Goal: Task Accomplishment & Management: Complete application form

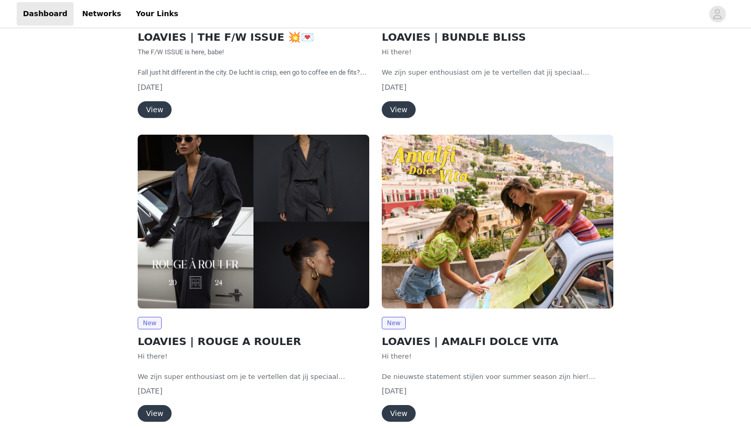
scroll to position [214, 0]
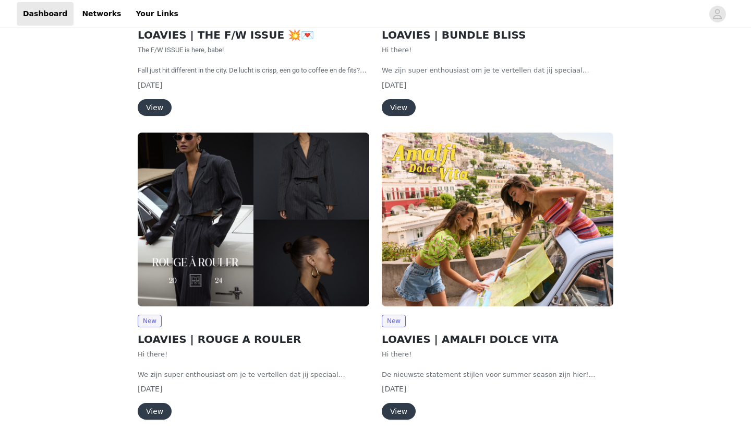
click at [164, 106] on button "View" at bounding box center [155, 107] width 34 height 17
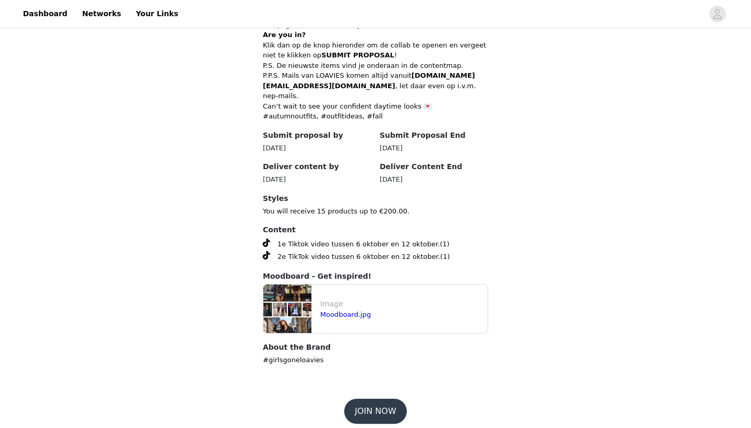
scroll to position [453, 0]
click at [380, 399] on button "JOIN NOW" at bounding box center [375, 411] width 62 height 25
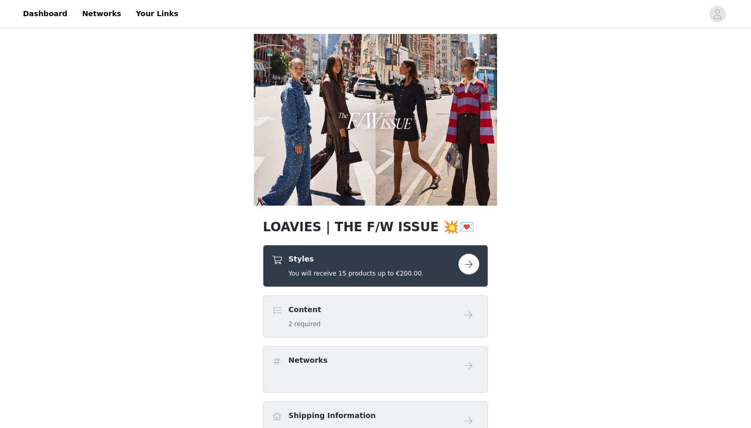
drag, startPoint x: 543, startPoint y: 8, endPoint x: 472, endPoint y: 257, distance: 257.9
click at [472, 257] on button "button" at bounding box center [468, 263] width 21 height 21
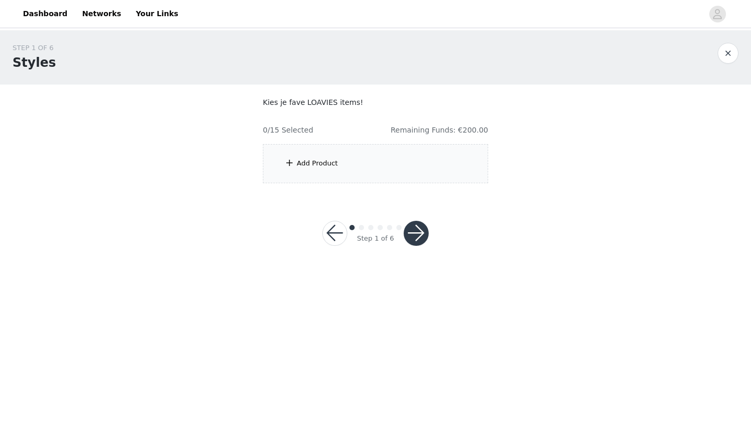
click at [448, 162] on div "Add Product" at bounding box center [375, 163] width 225 height 39
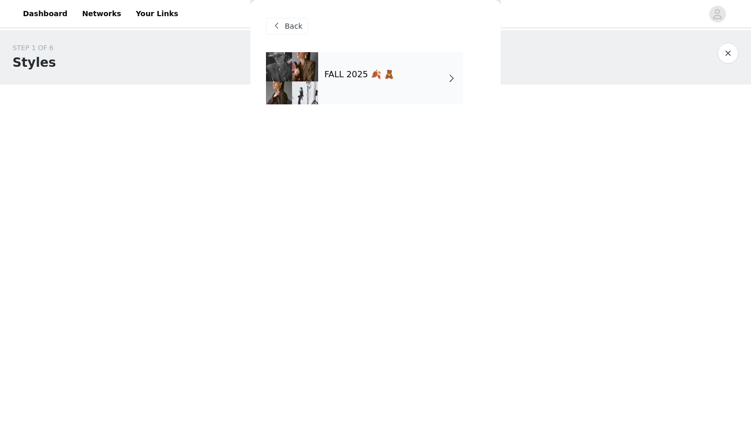
click at [393, 99] on div "FALL 2025 🍂 🧸" at bounding box center [390, 78] width 145 height 52
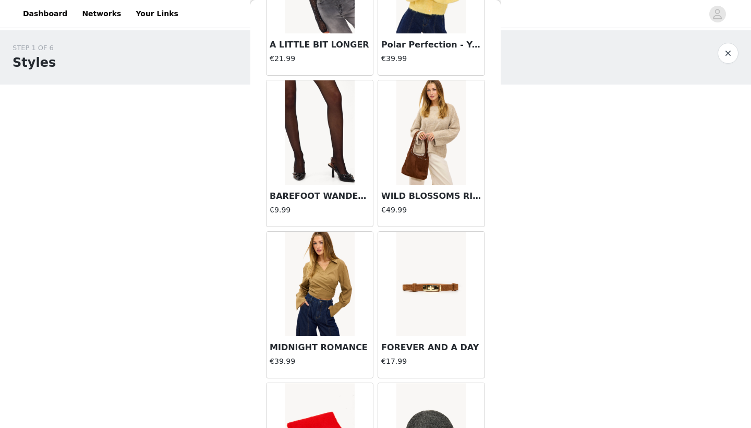
scroll to position [427, 0]
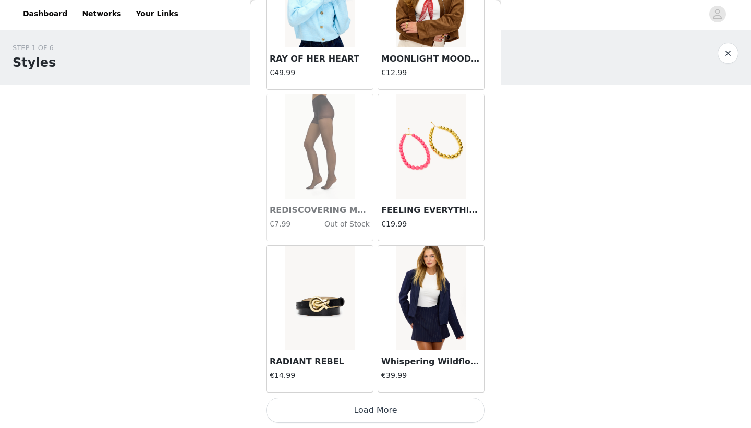
click at [325, 407] on button "Load More" at bounding box center [375, 409] width 219 height 25
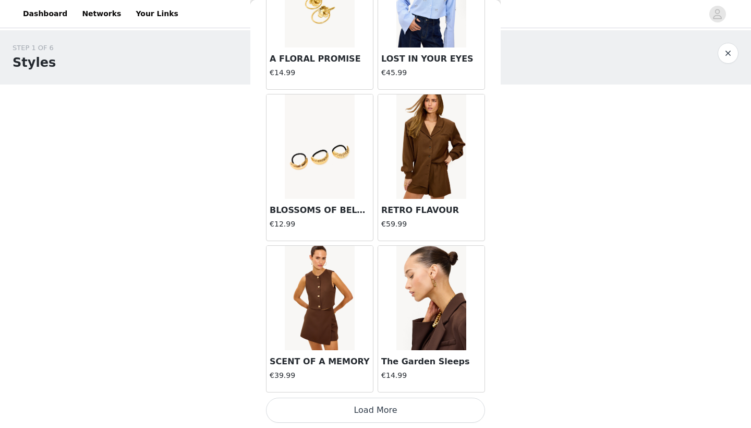
scroll to position [0, 0]
click at [357, 408] on button "Load More" at bounding box center [375, 409] width 219 height 25
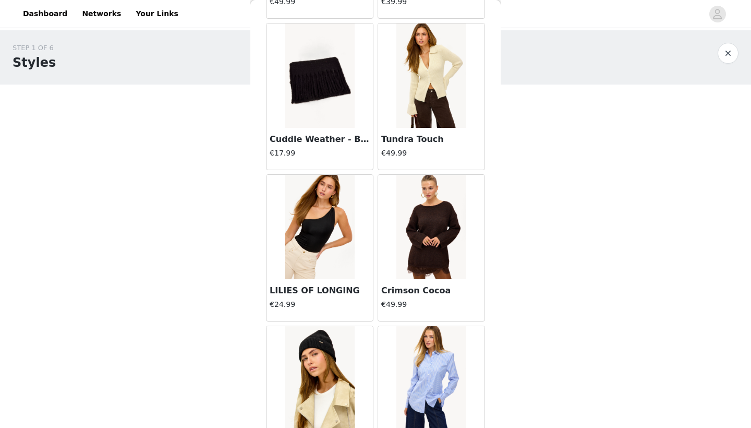
scroll to position [3508, 0]
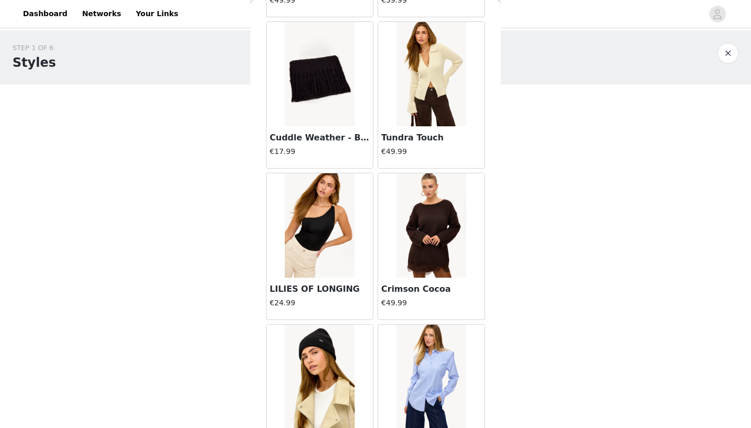
click at [444, 95] on img at bounding box center [430, 74] width 69 height 104
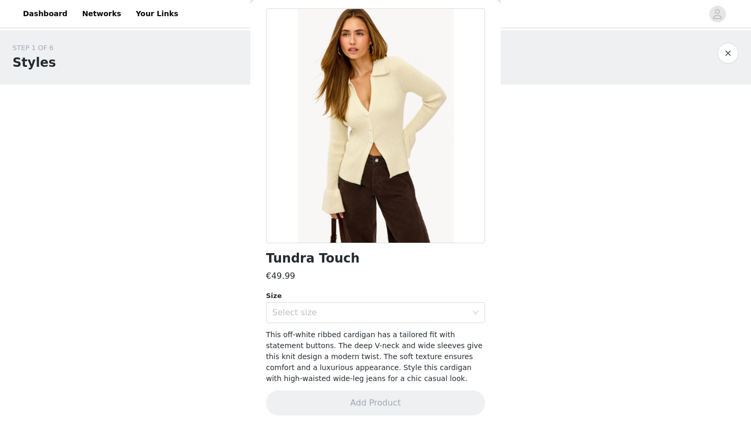
scroll to position [43, 0]
click at [363, 306] on div "Select size" at bounding box center [372, 313] width 200 height 20
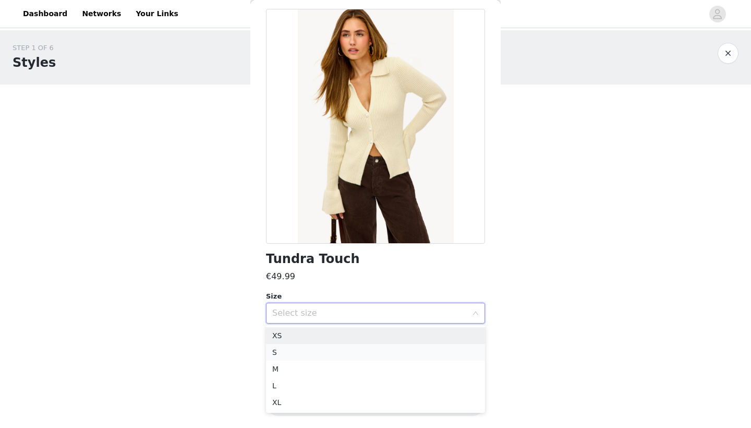
click at [340, 347] on li "S" at bounding box center [375, 352] width 219 height 17
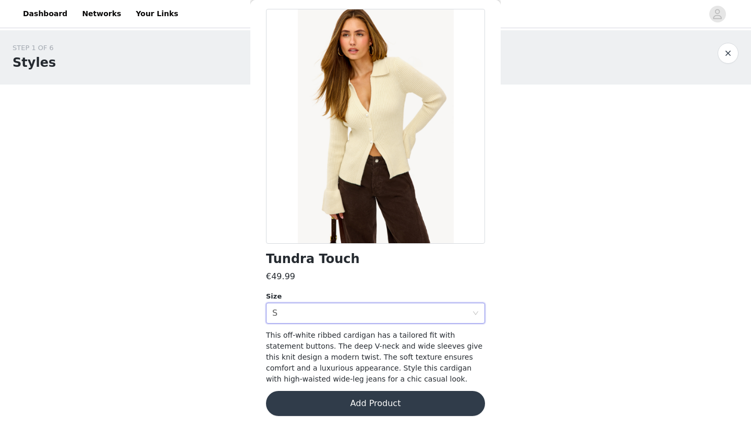
click at [328, 400] on button "Add Product" at bounding box center [375, 402] width 219 height 25
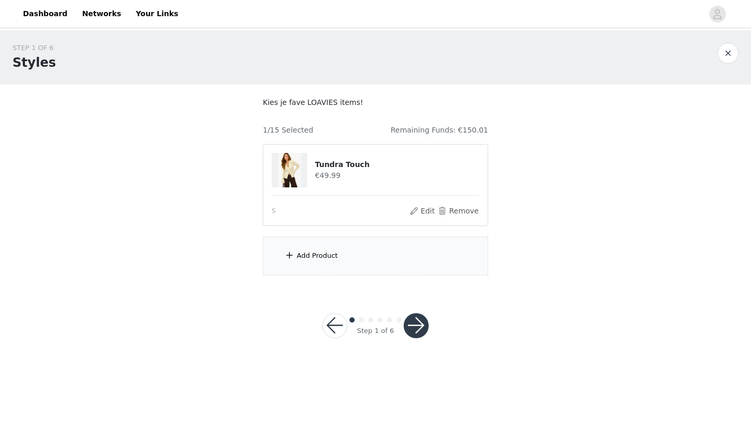
click at [362, 248] on div "Add Product" at bounding box center [375, 255] width 225 height 39
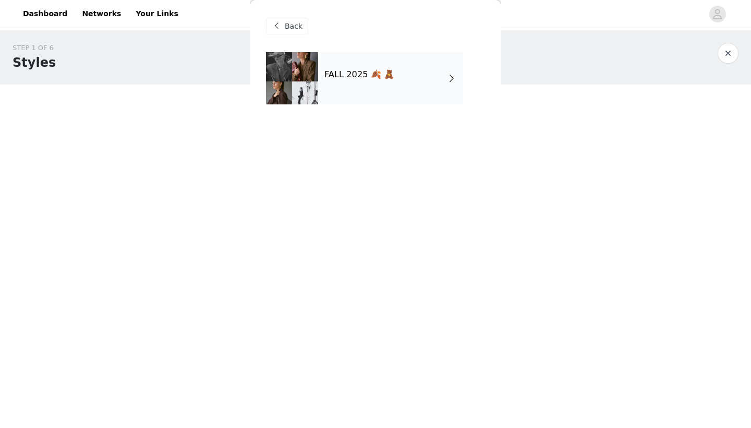
click at [404, 89] on div "FALL 2025 🍂 🧸" at bounding box center [390, 78] width 145 height 52
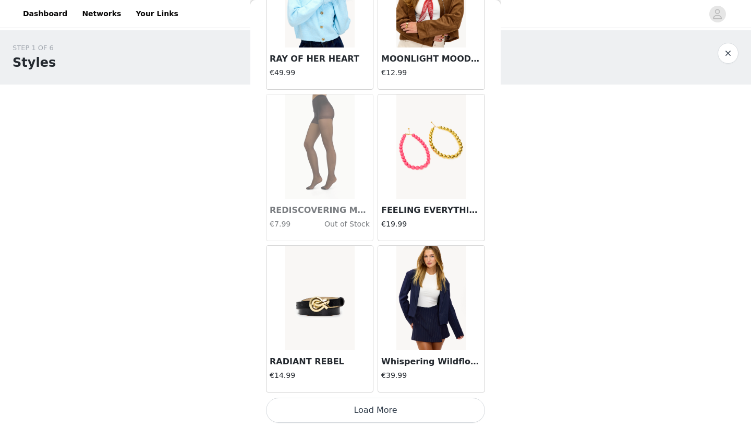
click at [329, 405] on button "Load More" at bounding box center [375, 409] width 219 height 25
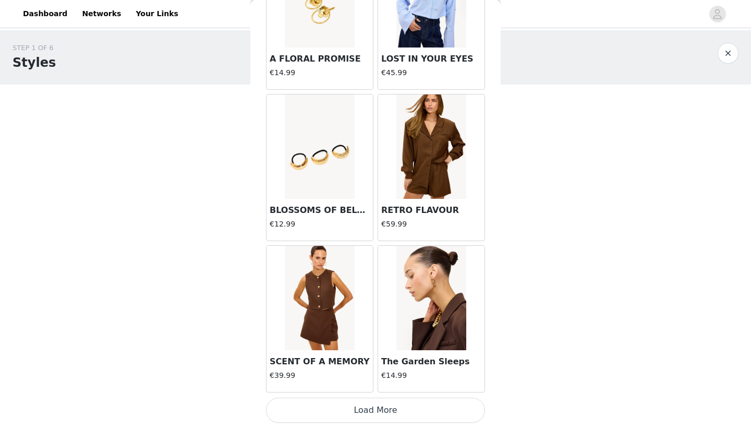
click at [358, 416] on button "Load More" at bounding box center [375, 409] width 219 height 25
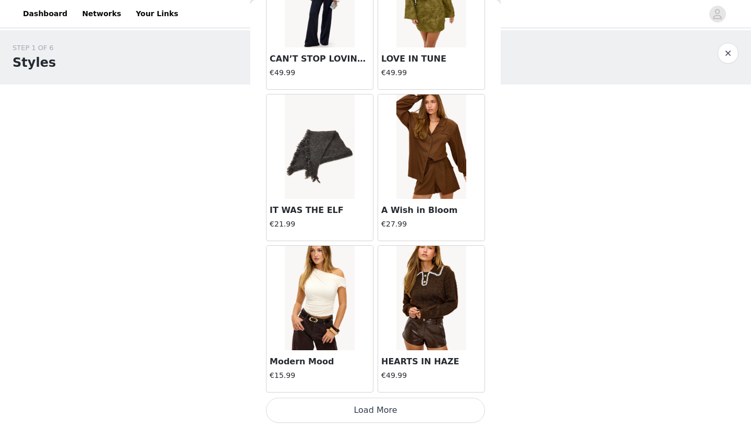
scroll to position [0, 0]
click at [332, 406] on button "Load More" at bounding box center [375, 409] width 219 height 25
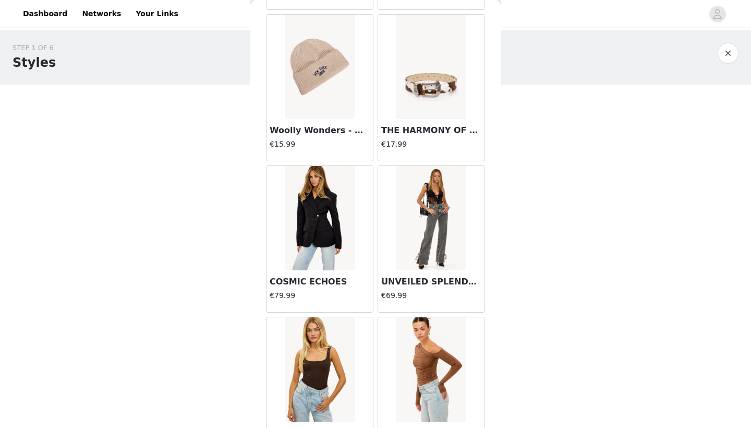
scroll to position [4628, 0]
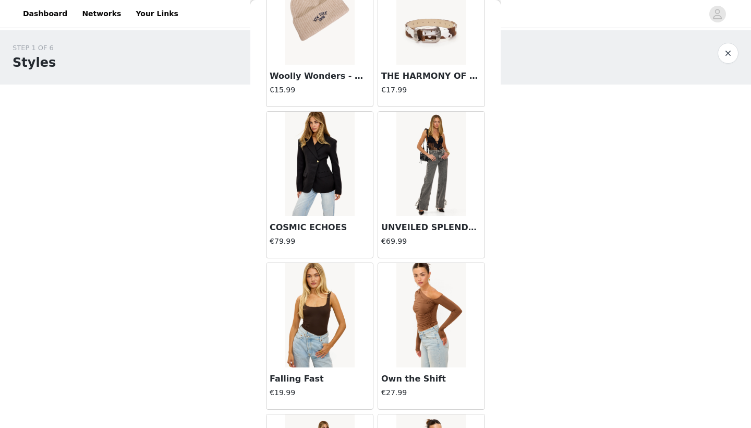
click at [328, 191] on img at bounding box center [319, 164] width 69 height 104
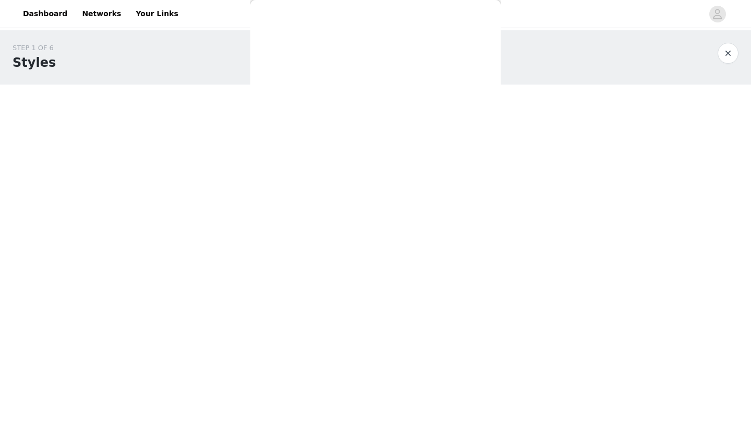
scroll to position [0, 0]
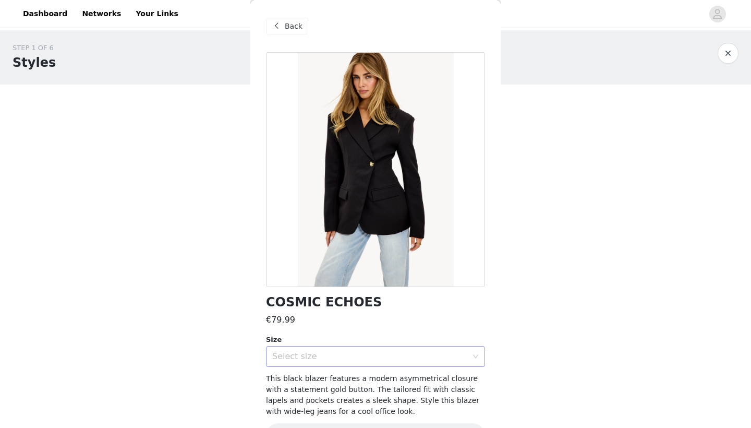
click at [353, 352] on div "Select size" at bounding box center [369, 356] width 195 height 10
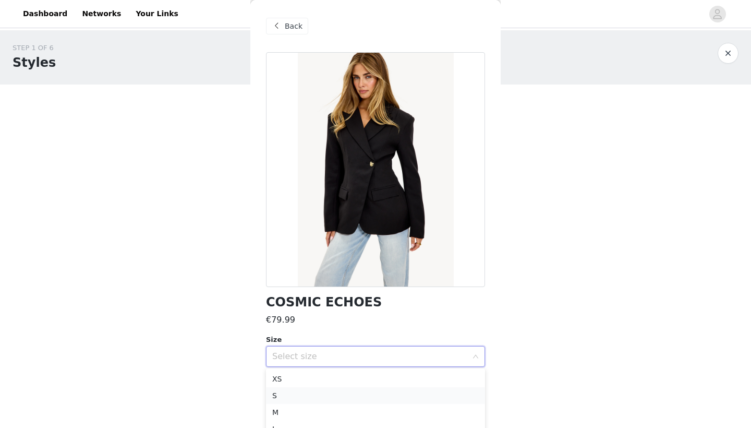
click at [317, 397] on li "S" at bounding box center [375, 395] width 219 height 17
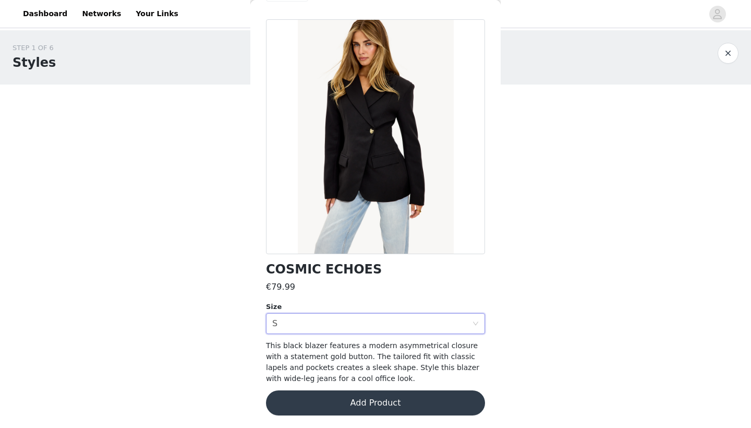
scroll to position [32, 0]
click at [332, 402] on button "Add Product" at bounding box center [375, 402] width 219 height 25
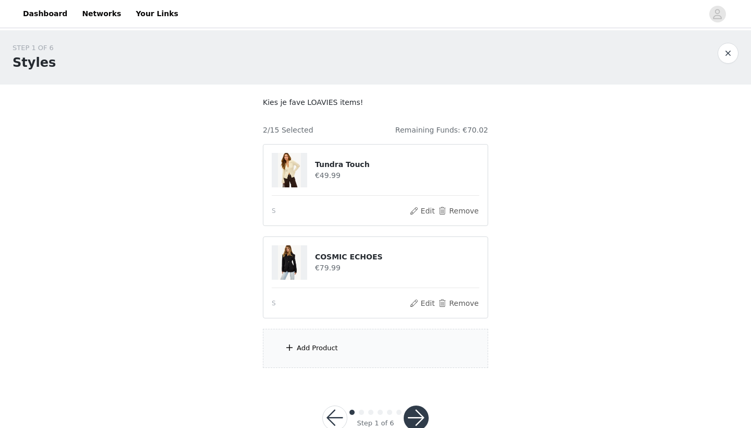
click at [334, 340] on div "Add Product" at bounding box center [375, 347] width 225 height 39
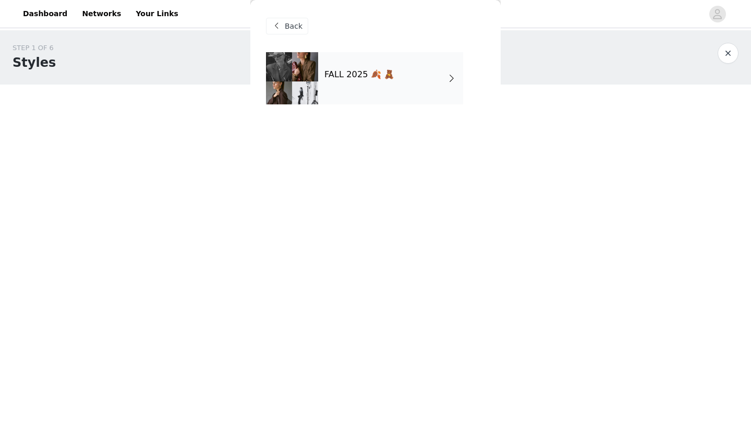
click at [381, 81] on div "FALL 2025 🍂 🧸" at bounding box center [390, 78] width 145 height 52
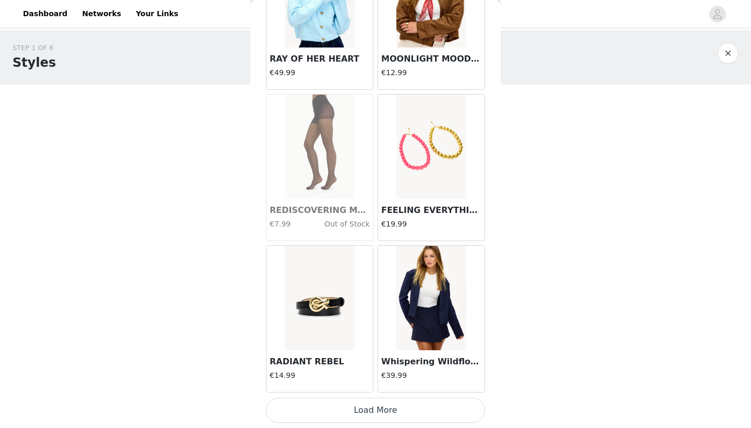
click at [335, 401] on button "Load More" at bounding box center [375, 409] width 219 height 25
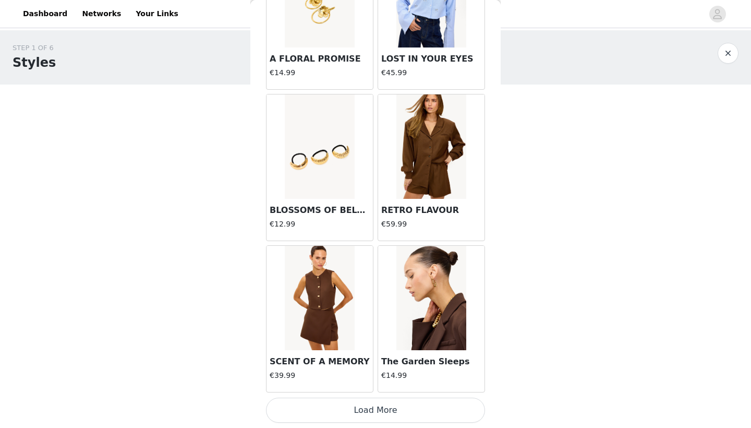
click at [350, 412] on button "Load More" at bounding box center [375, 409] width 219 height 25
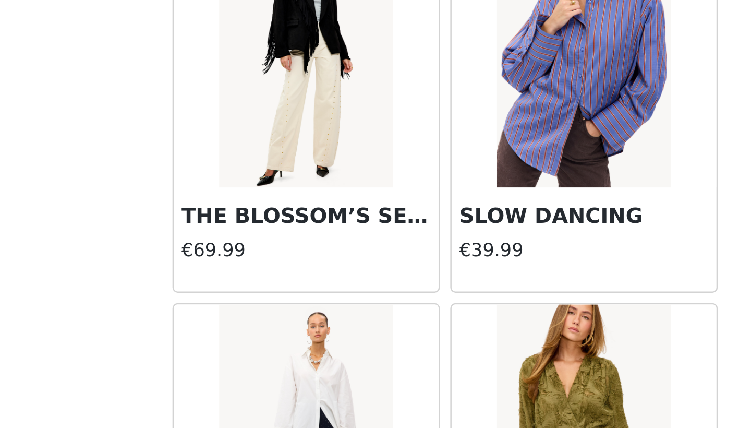
scroll to position [2, 0]
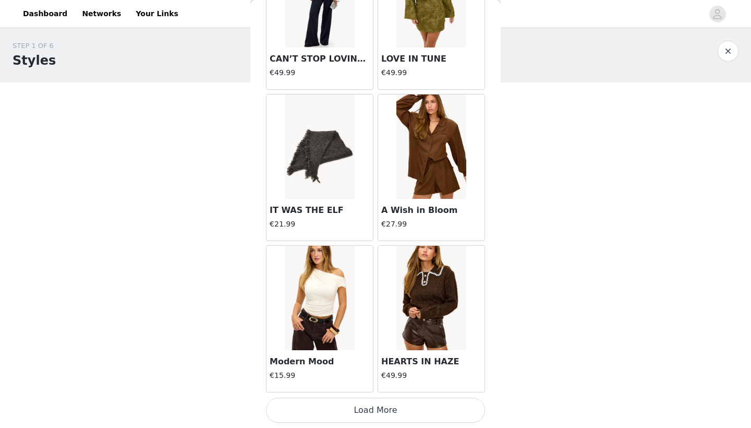
click at [334, 406] on button "Load More" at bounding box center [375, 409] width 219 height 25
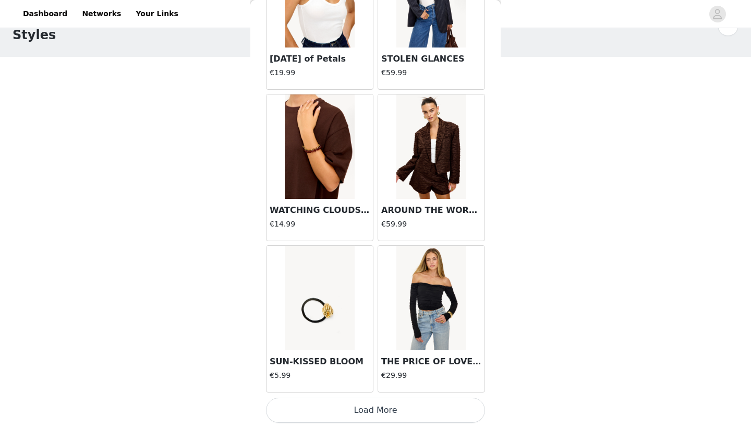
scroll to position [27, 0]
click at [347, 407] on button "Load More" at bounding box center [375, 409] width 219 height 25
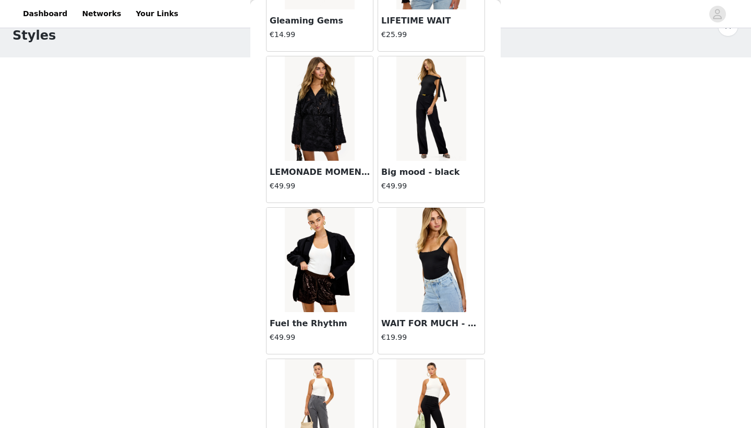
scroll to position [7106, 0]
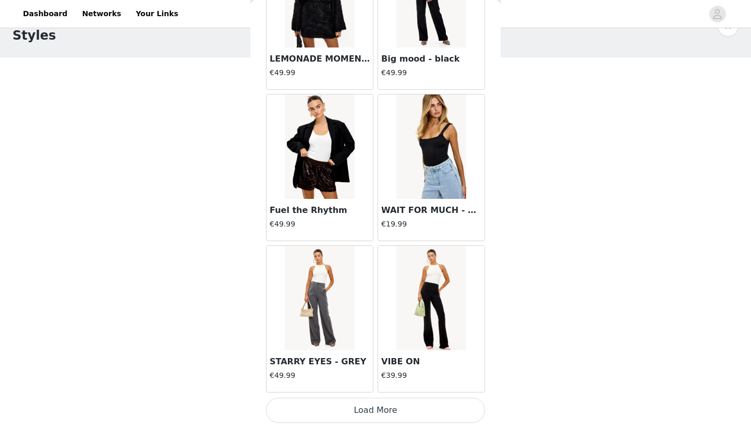
click at [327, 404] on button "Load More" at bounding box center [375, 409] width 219 height 25
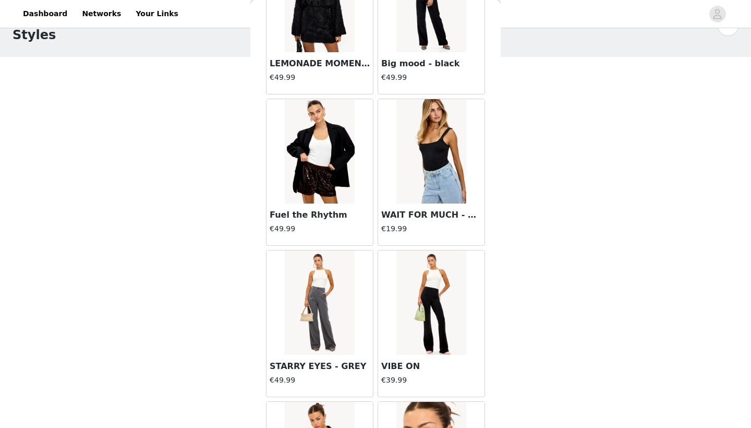
scroll to position [27, 0]
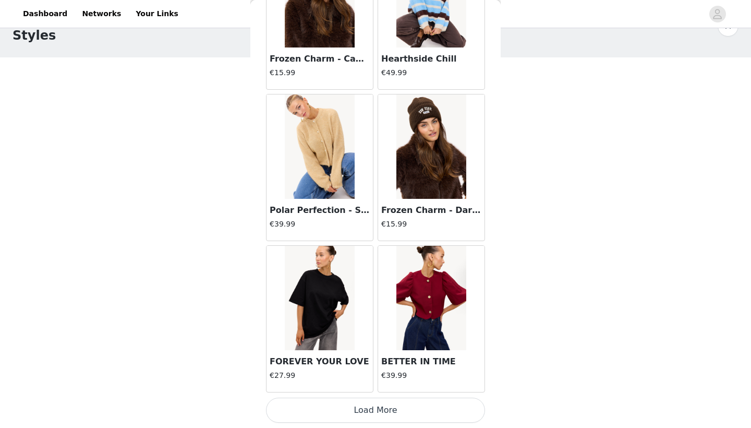
click at [369, 404] on button "Load More" at bounding box center [375, 409] width 219 height 25
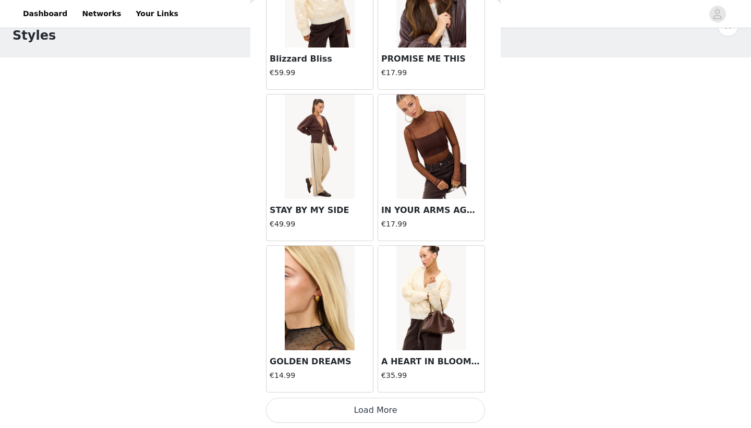
click at [379, 404] on button "Load More" at bounding box center [375, 409] width 219 height 25
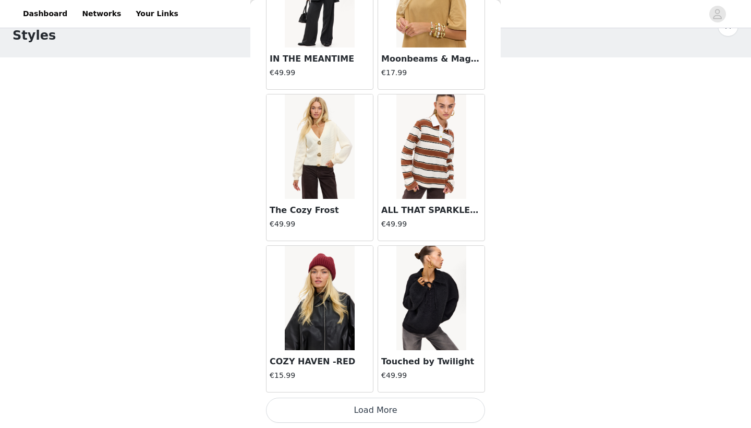
click at [371, 410] on button "Load More" at bounding box center [375, 409] width 219 height 25
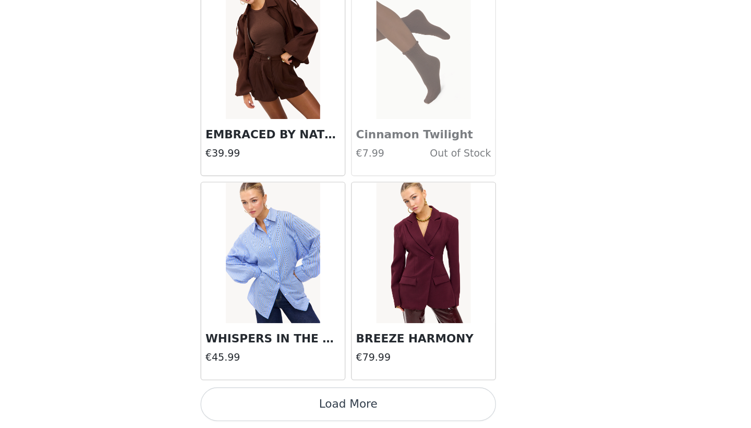
scroll to position [27, 0]
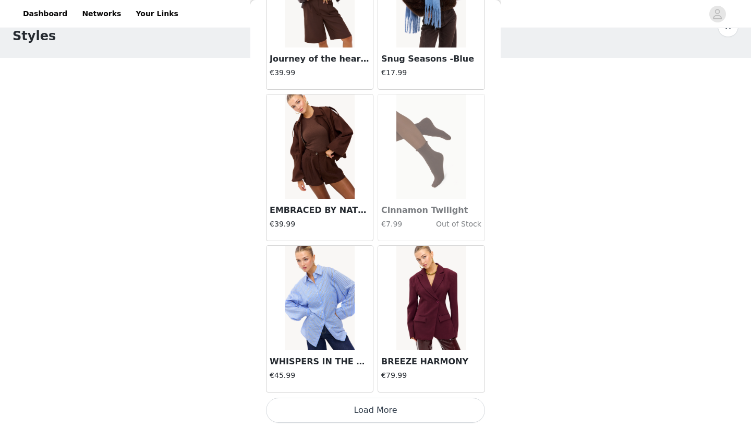
click at [364, 413] on button "Load More" at bounding box center [375, 409] width 219 height 25
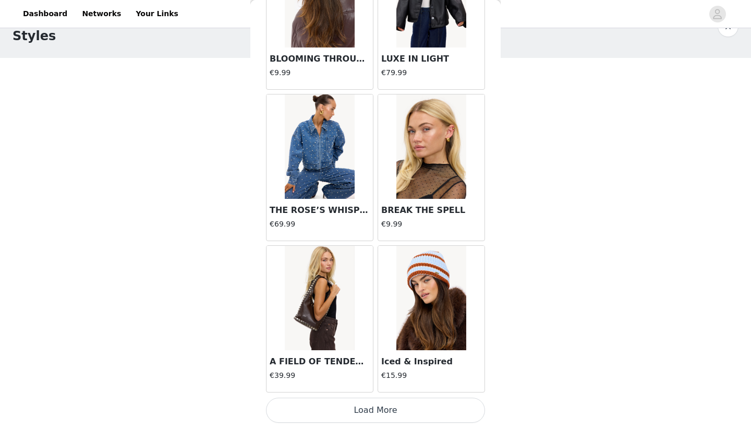
scroll to position [14775, 0]
click at [350, 402] on button "Load More" at bounding box center [375, 409] width 219 height 25
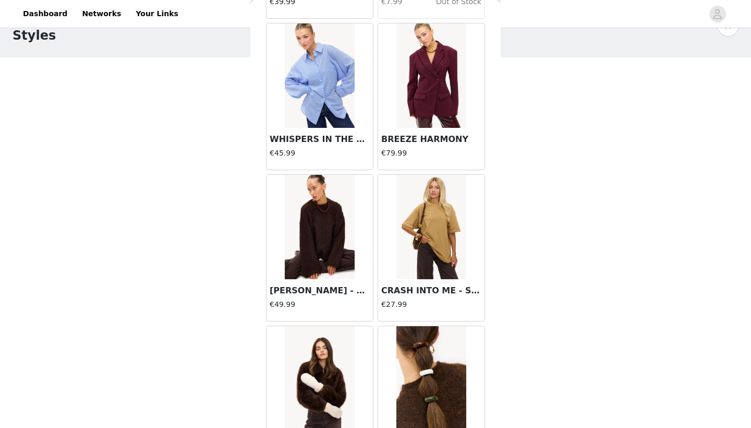
scroll to position [13475, 0]
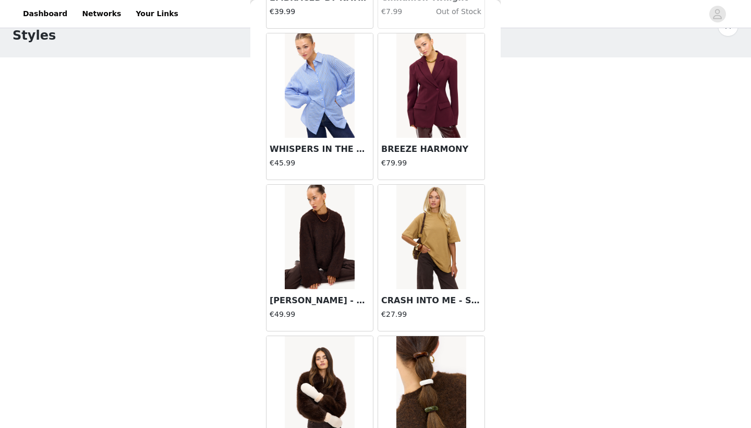
click at [336, 92] on img at bounding box center [319, 85] width 69 height 104
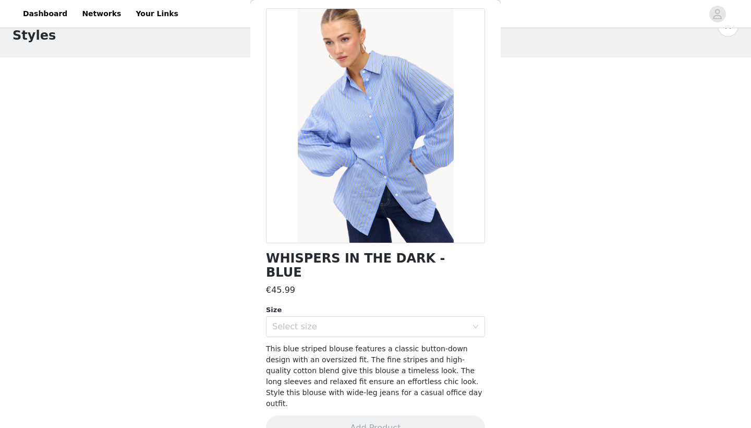
scroll to position [43, 0]
click at [319, 317] on div "Select size" at bounding box center [372, 327] width 200 height 20
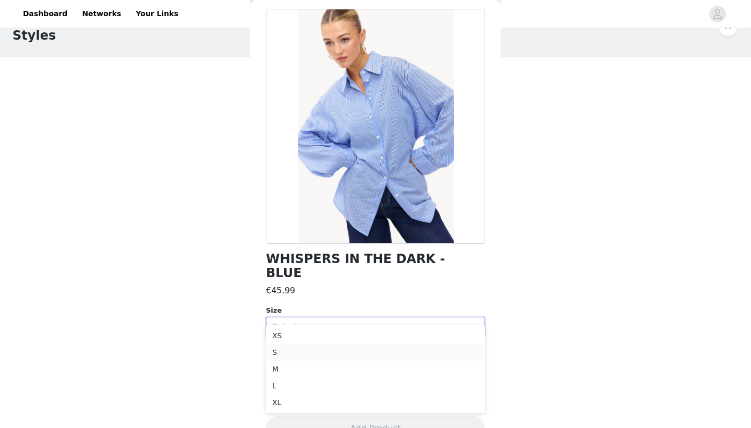
click at [298, 350] on li "S" at bounding box center [375, 352] width 219 height 17
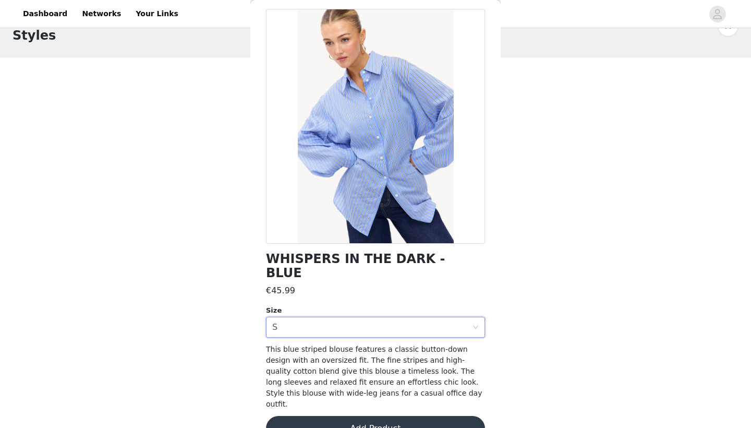
click at [310, 416] on button "Add Product" at bounding box center [375, 428] width 219 height 25
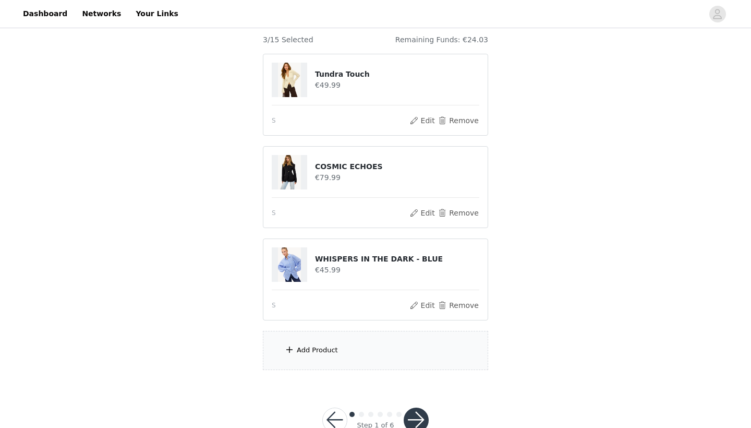
scroll to position [90, 0]
click at [329, 337] on div "Add Product" at bounding box center [375, 350] width 225 height 39
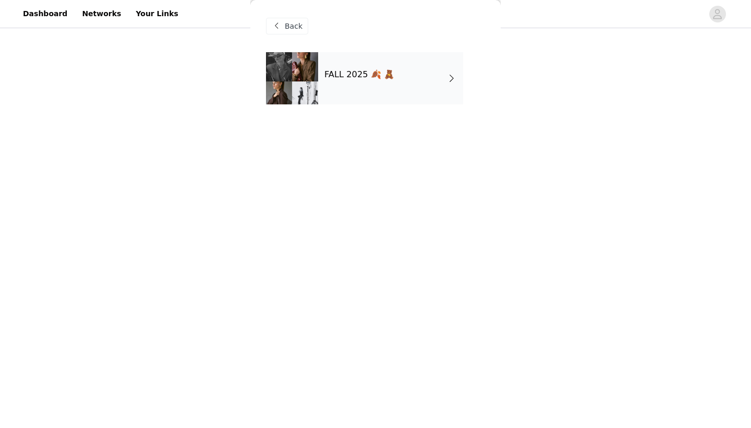
click at [402, 77] on div "FALL 2025 🍂 🧸" at bounding box center [390, 78] width 145 height 52
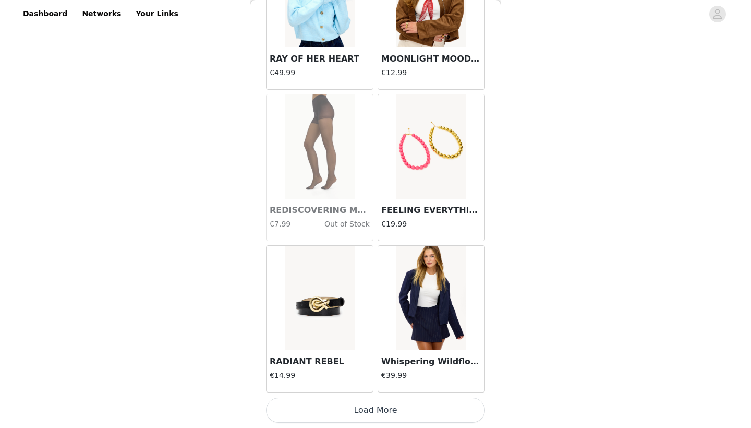
click at [309, 413] on button "Load More" at bounding box center [375, 409] width 219 height 25
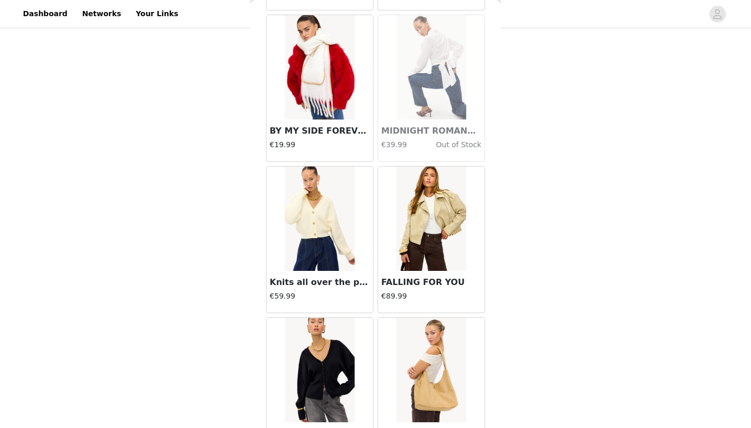
scroll to position [2156, 0]
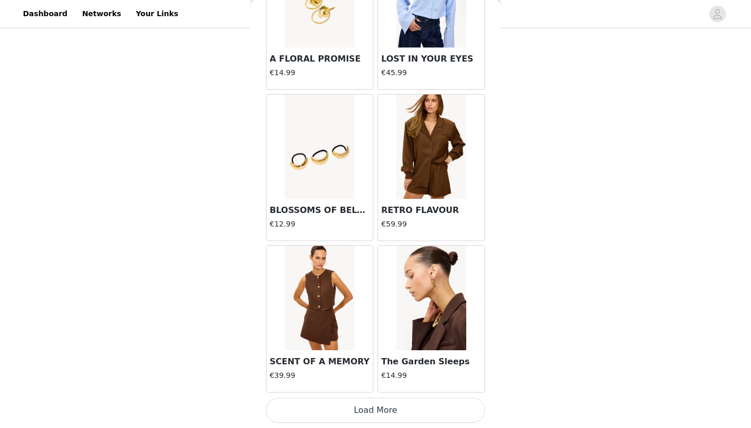
click at [327, 401] on button "Load More" at bounding box center [375, 409] width 219 height 25
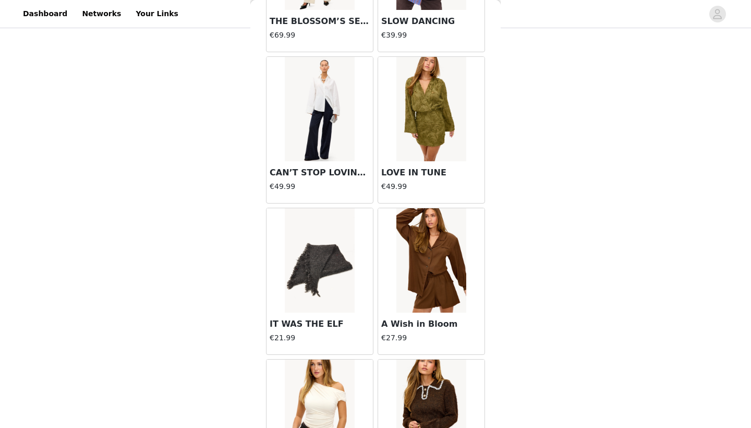
scroll to position [4087, 0]
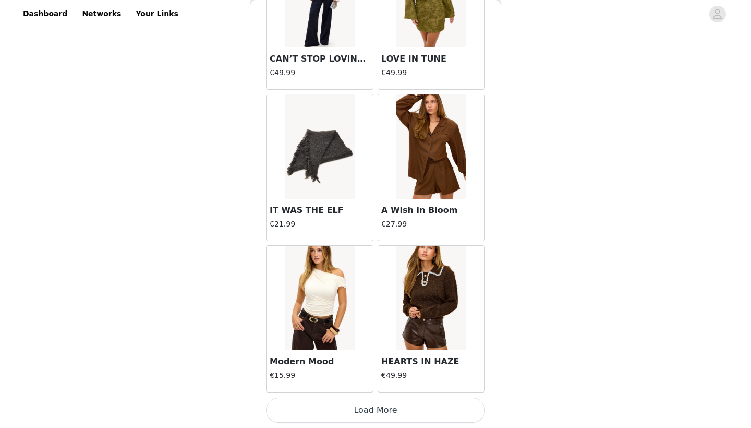
click at [282, 402] on button "Load More" at bounding box center [375, 409] width 219 height 25
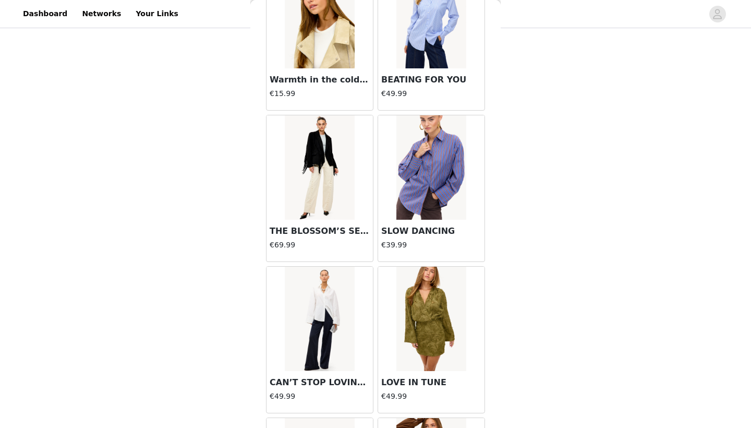
scroll to position [3852, 0]
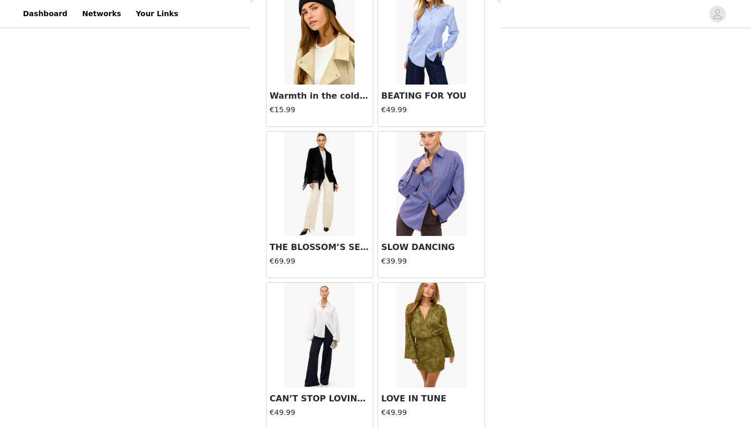
click at [322, 194] on img at bounding box center [319, 183] width 69 height 104
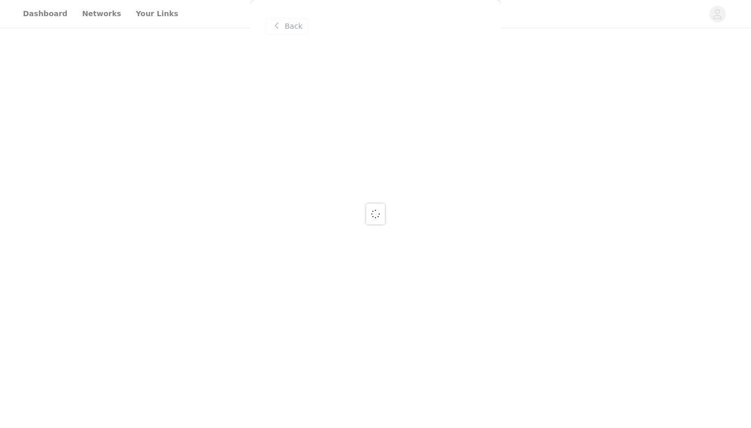
scroll to position [0, 0]
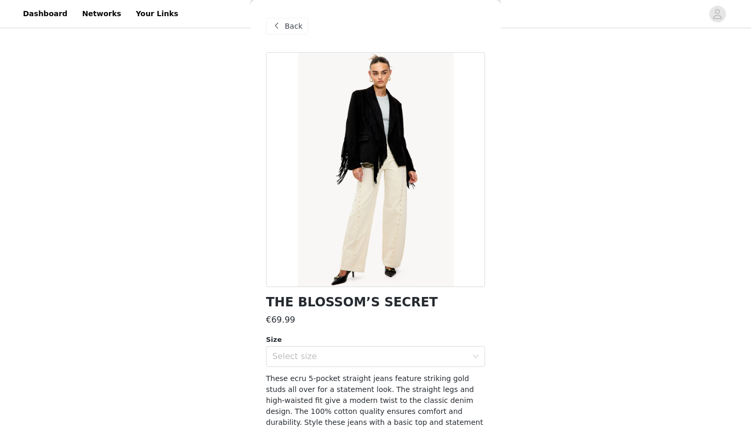
click at [587, 2] on header "Dashboard Networks Your Links" at bounding box center [375, 14] width 751 height 28
click at [302, 18] on div "Back" at bounding box center [287, 26] width 42 height 17
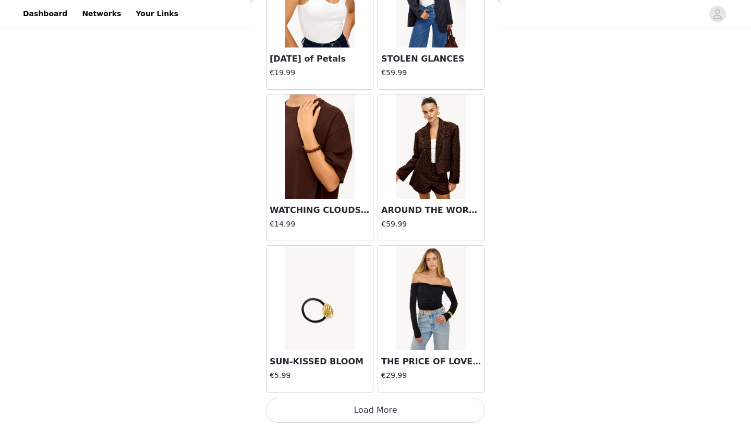
click at [319, 408] on button "Load More" at bounding box center [375, 409] width 219 height 25
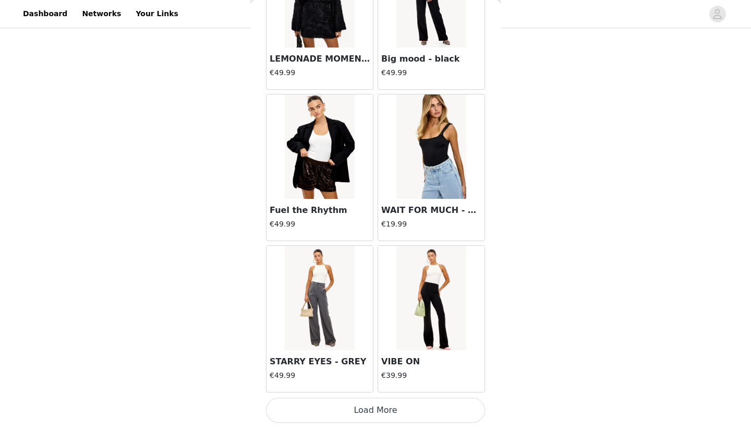
scroll to position [119, 0]
click at [304, 400] on button "Load More" at bounding box center [375, 409] width 219 height 25
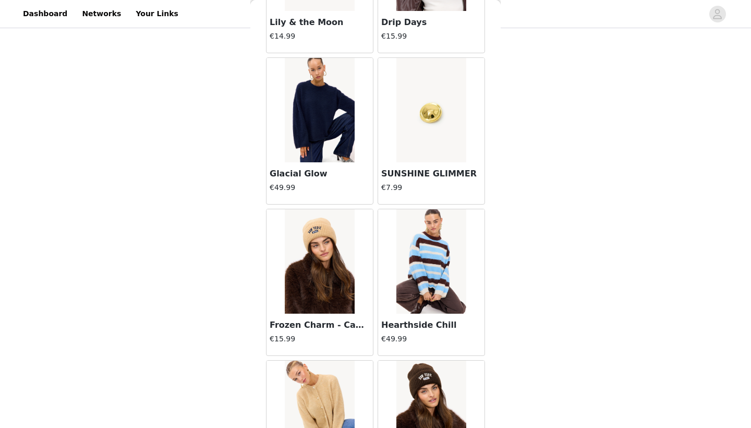
scroll to position [8463, 0]
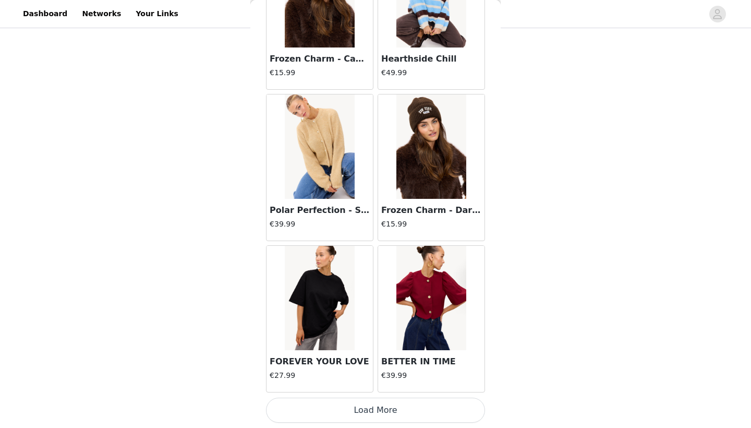
click at [313, 397] on button "Load More" at bounding box center [375, 409] width 219 height 25
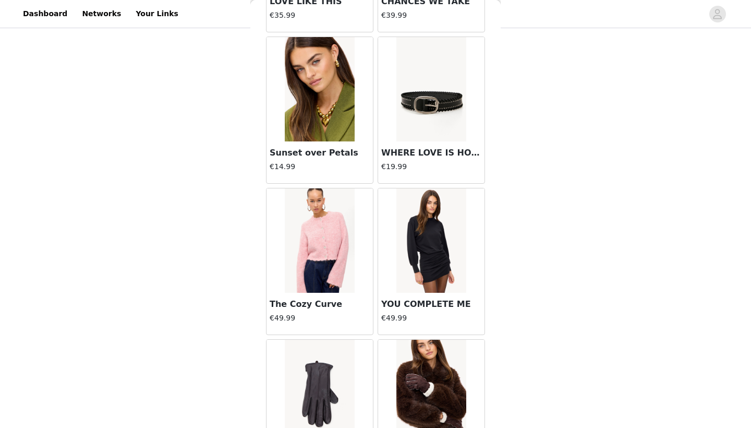
scroll to position [9692, 0]
click at [323, 142] on div "Sunset over Petals €14.99" at bounding box center [319, 162] width 106 height 42
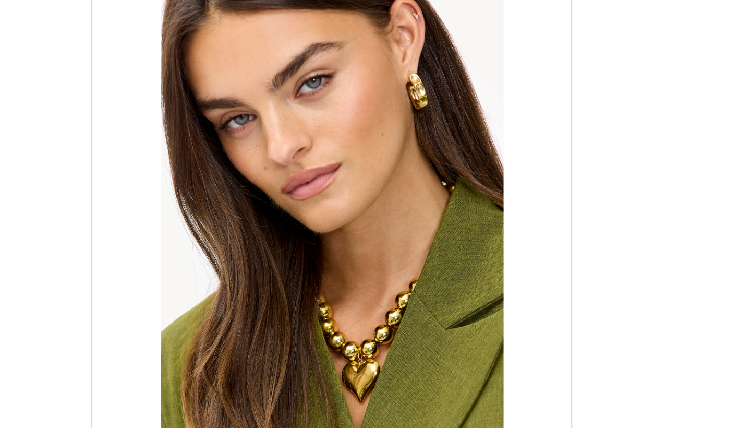
scroll to position [67, 0]
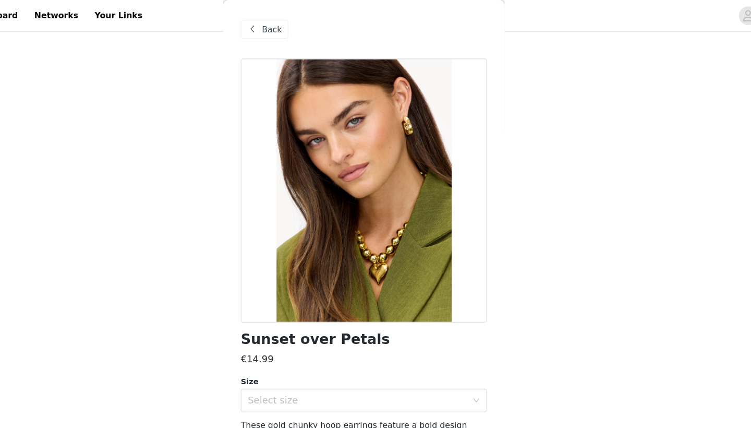
click at [266, 19] on div "Back" at bounding box center [287, 26] width 42 height 17
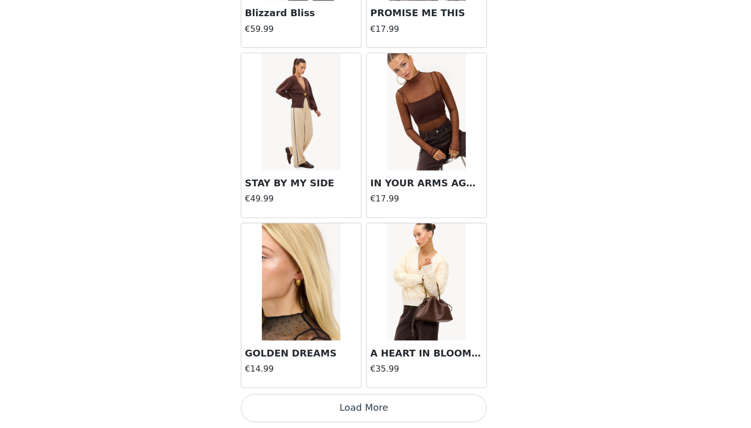
scroll to position [119, 0]
click at [298, 397] on button "Load More" at bounding box center [375, 409] width 219 height 25
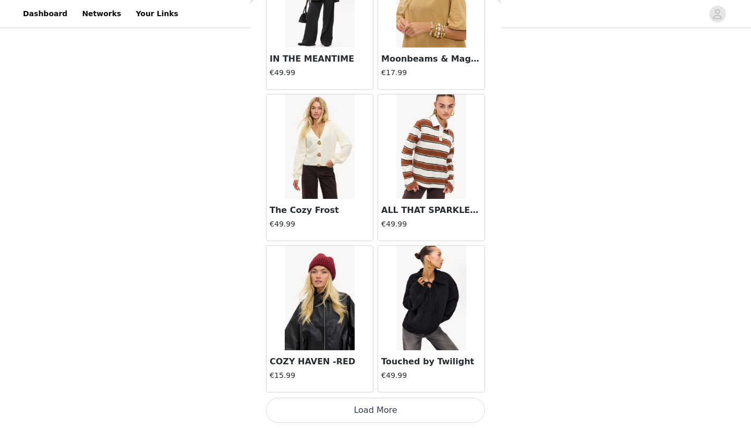
click at [363, 408] on button "Load More" at bounding box center [375, 409] width 219 height 25
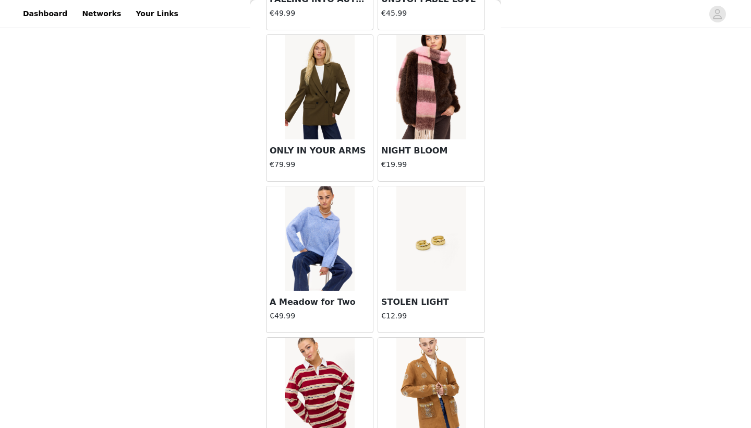
scroll to position [12268, 0]
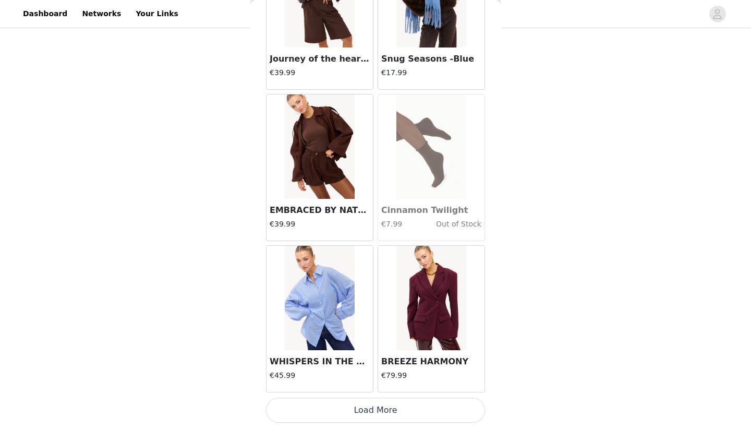
click at [347, 415] on button "Load More" at bounding box center [375, 409] width 219 height 25
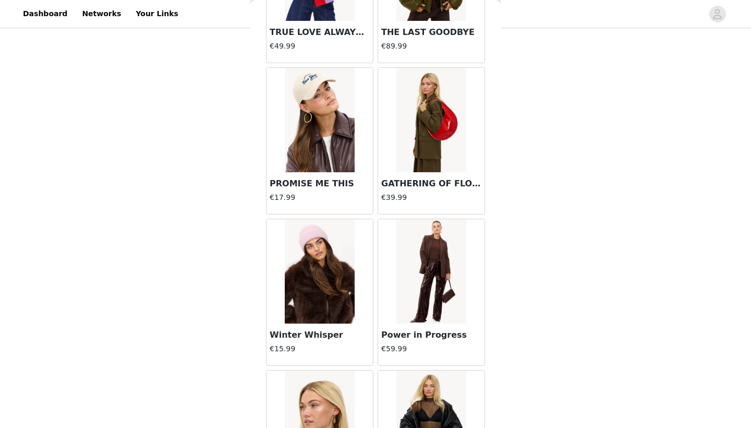
scroll to position [14199, 0]
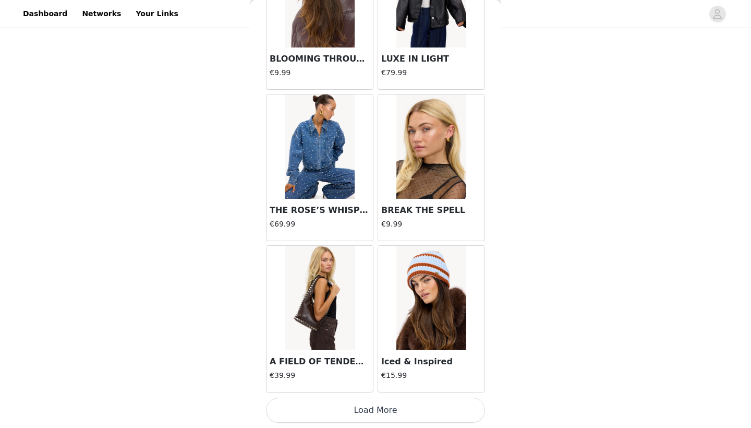
click at [314, 410] on button "Load More" at bounding box center [375, 409] width 219 height 25
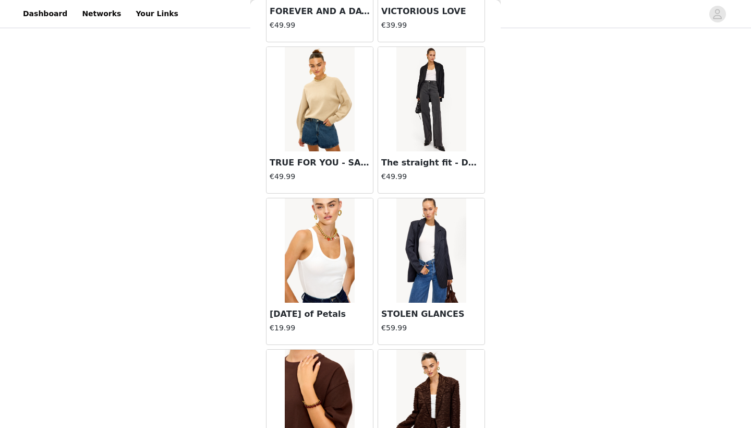
scroll to position [5451, 0]
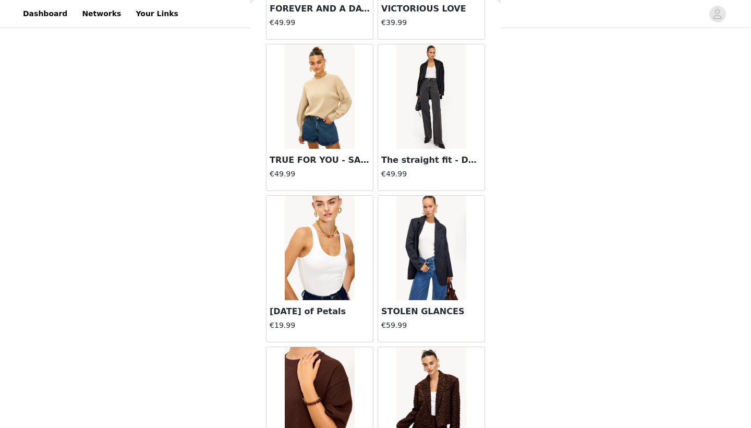
click at [321, 253] on img at bounding box center [319, 248] width 69 height 104
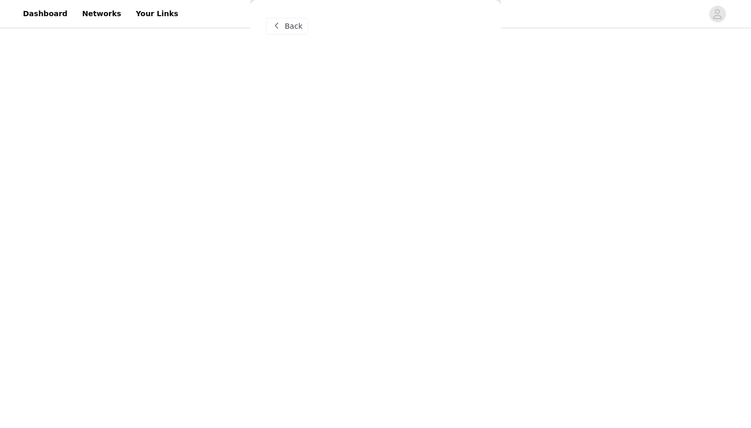
scroll to position [0, 0]
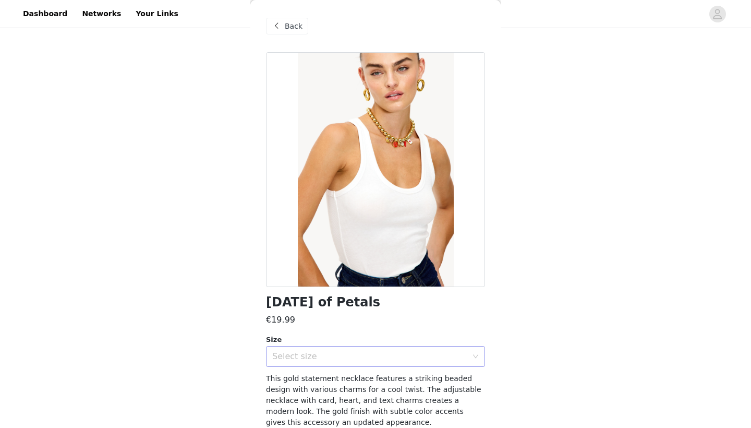
click at [321, 346] on div "Select size" at bounding box center [372, 356] width 200 height 20
click at [316, 380] on li "ONESIZE" at bounding box center [375, 378] width 219 height 17
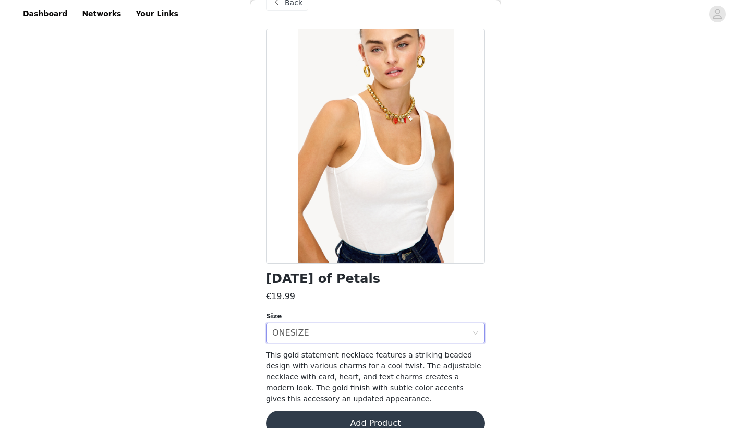
scroll to position [27, 0]
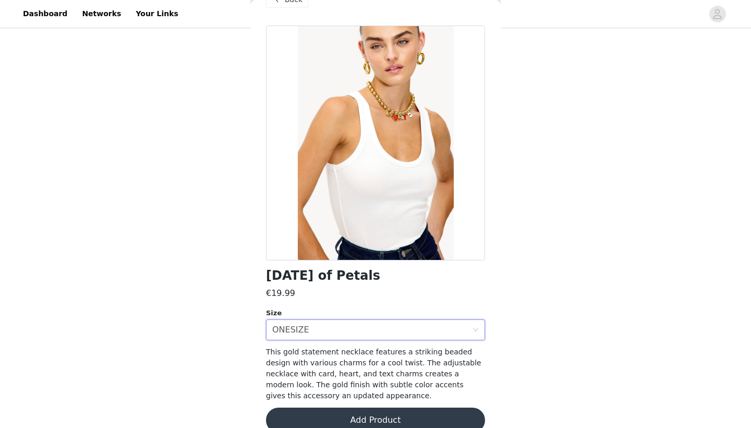
click at [336, 419] on button "Add Product" at bounding box center [375, 419] width 219 height 25
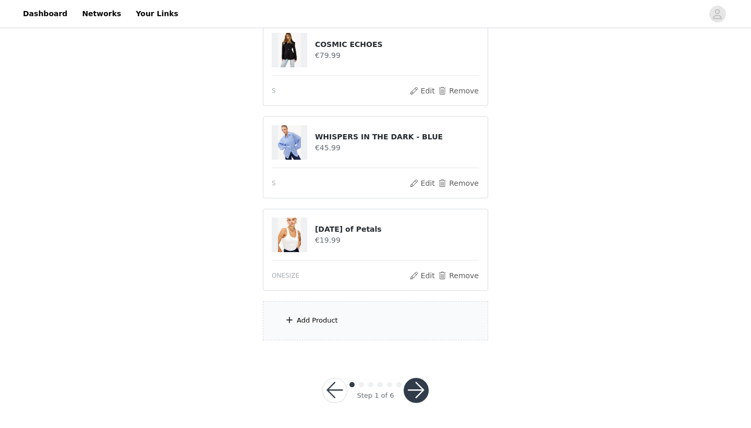
scroll to position [212, 0]
click at [416, 388] on button "button" at bounding box center [416, 390] width 25 height 25
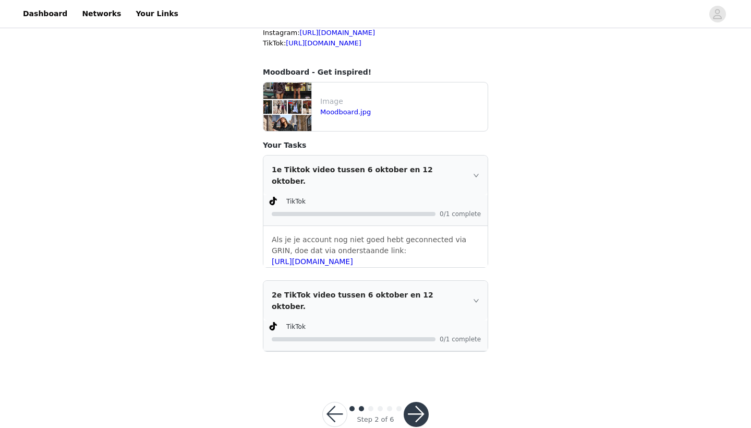
scroll to position [213, 0]
click at [415, 402] on button "button" at bounding box center [416, 414] width 25 height 25
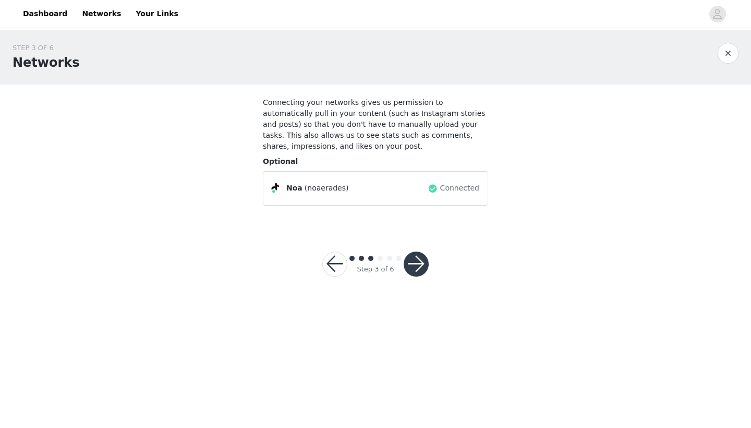
click at [417, 258] on button "button" at bounding box center [416, 263] width 25 height 25
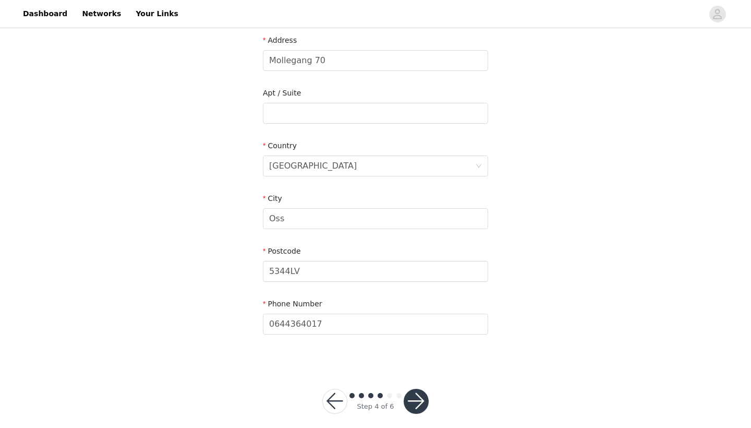
scroll to position [241, 0]
click at [413, 389] on button "button" at bounding box center [416, 401] width 25 height 25
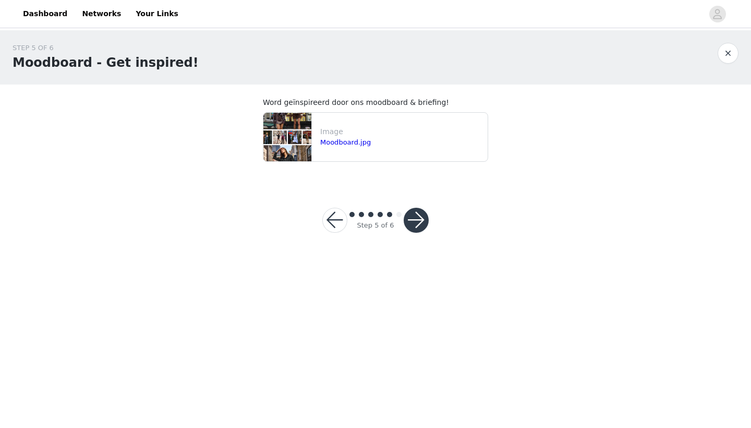
click at [411, 254] on footer "Step 5 of 6" at bounding box center [375, 219] width 156 height 75
click at [411, 217] on button "button" at bounding box center [416, 219] width 25 height 25
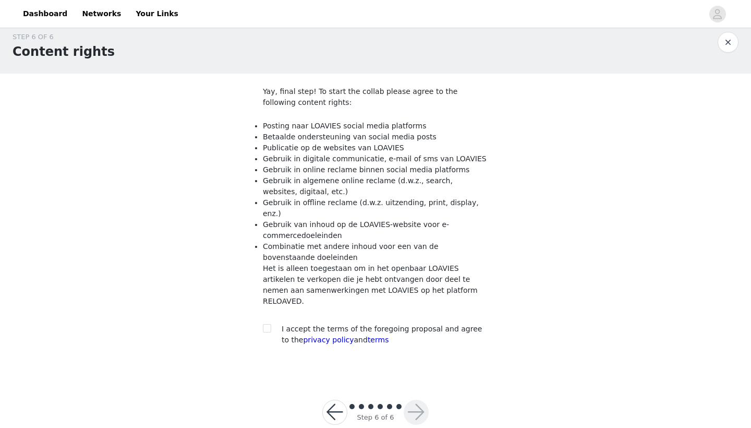
scroll to position [10, 0]
click at [271, 324] on div at bounding box center [270, 329] width 15 height 11
click at [266, 324] on input "checkbox" at bounding box center [266, 327] width 7 height 7
checkbox input "true"
click at [422, 400] on button "button" at bounding box center [416, 412] width 25 height 25
